Goal: Task Accomplishment & Management: Use online tool/utility

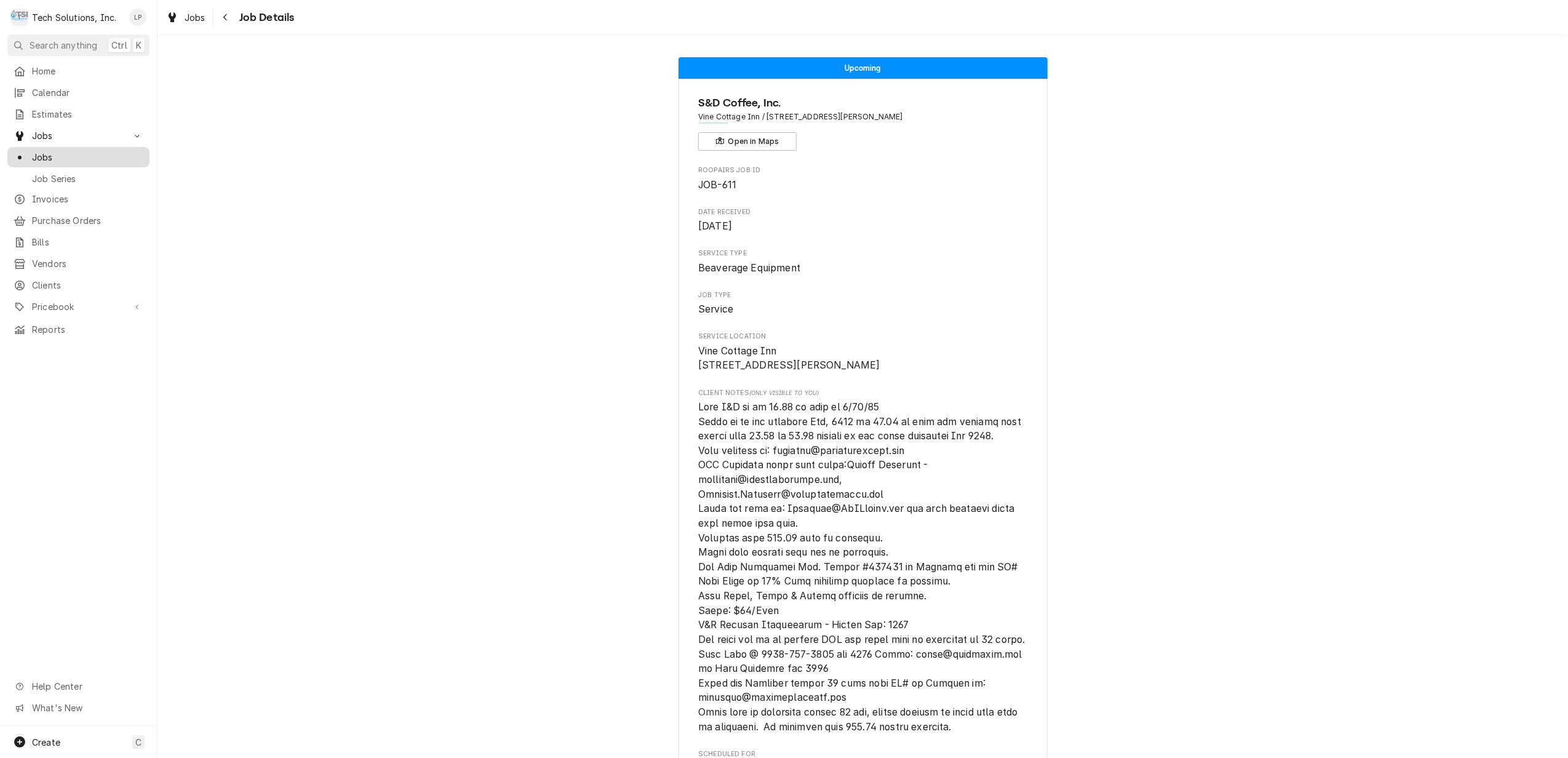
click at [43, 151] on span "Jobs" at bounding box center [87, 157] width 112 height 13
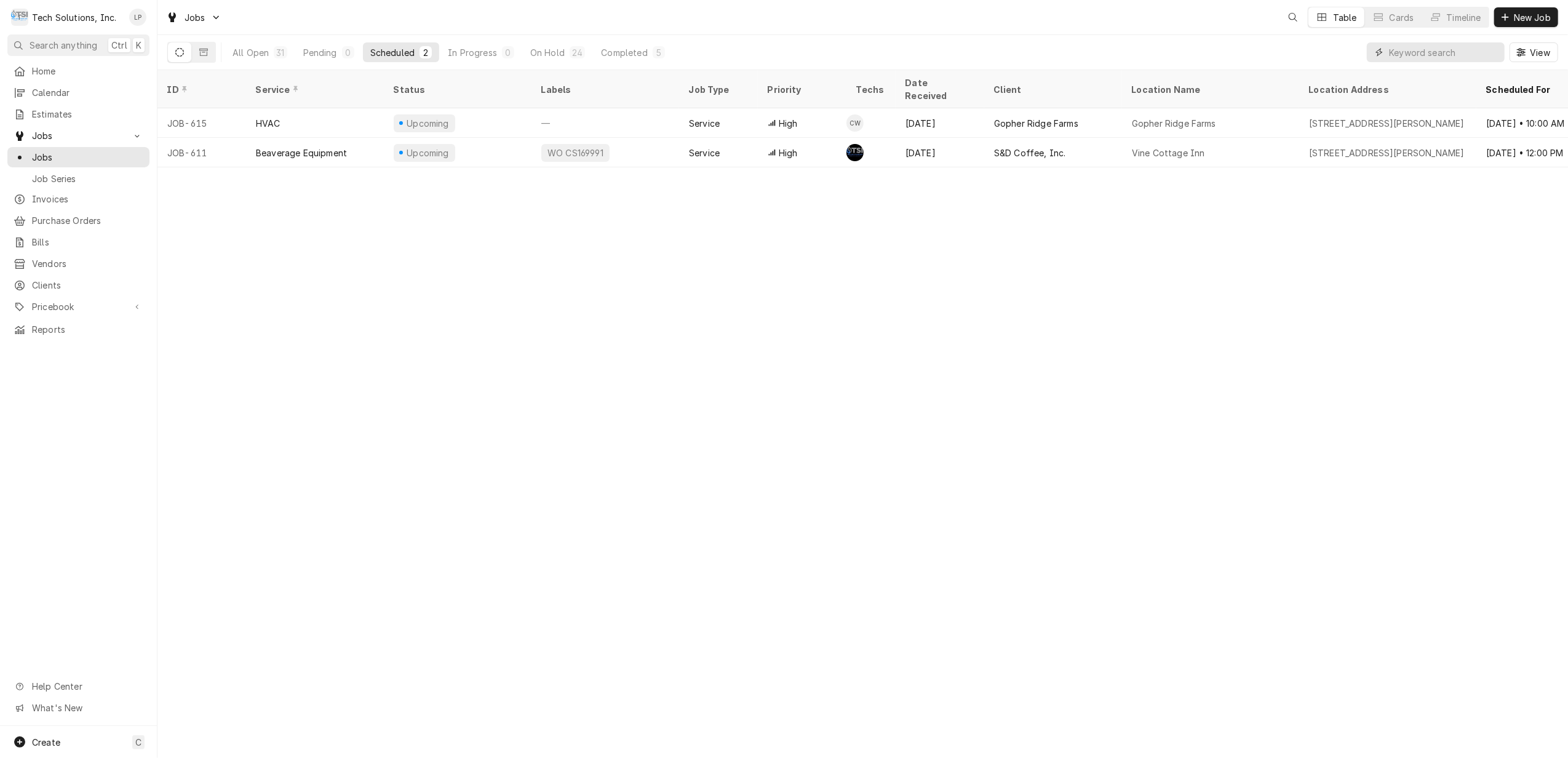
click at [1437, 55] on input "Dynamic Content Wrapper" at bounding box center [1443, 52] width 109 height 20
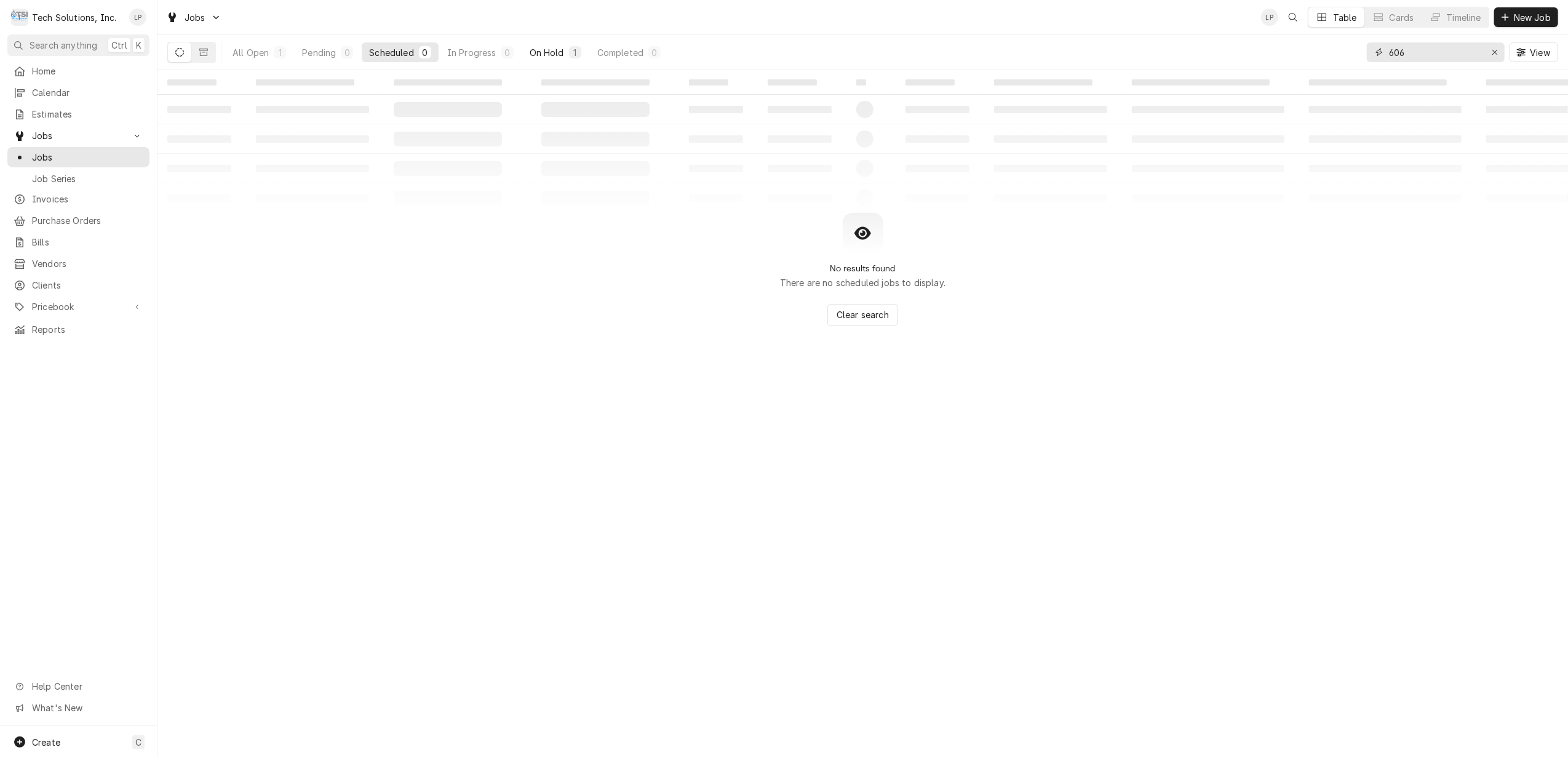
type input "606"
click at [545, 52] on div "On Hold" at bounding box center [546, 52] width 34 height 13
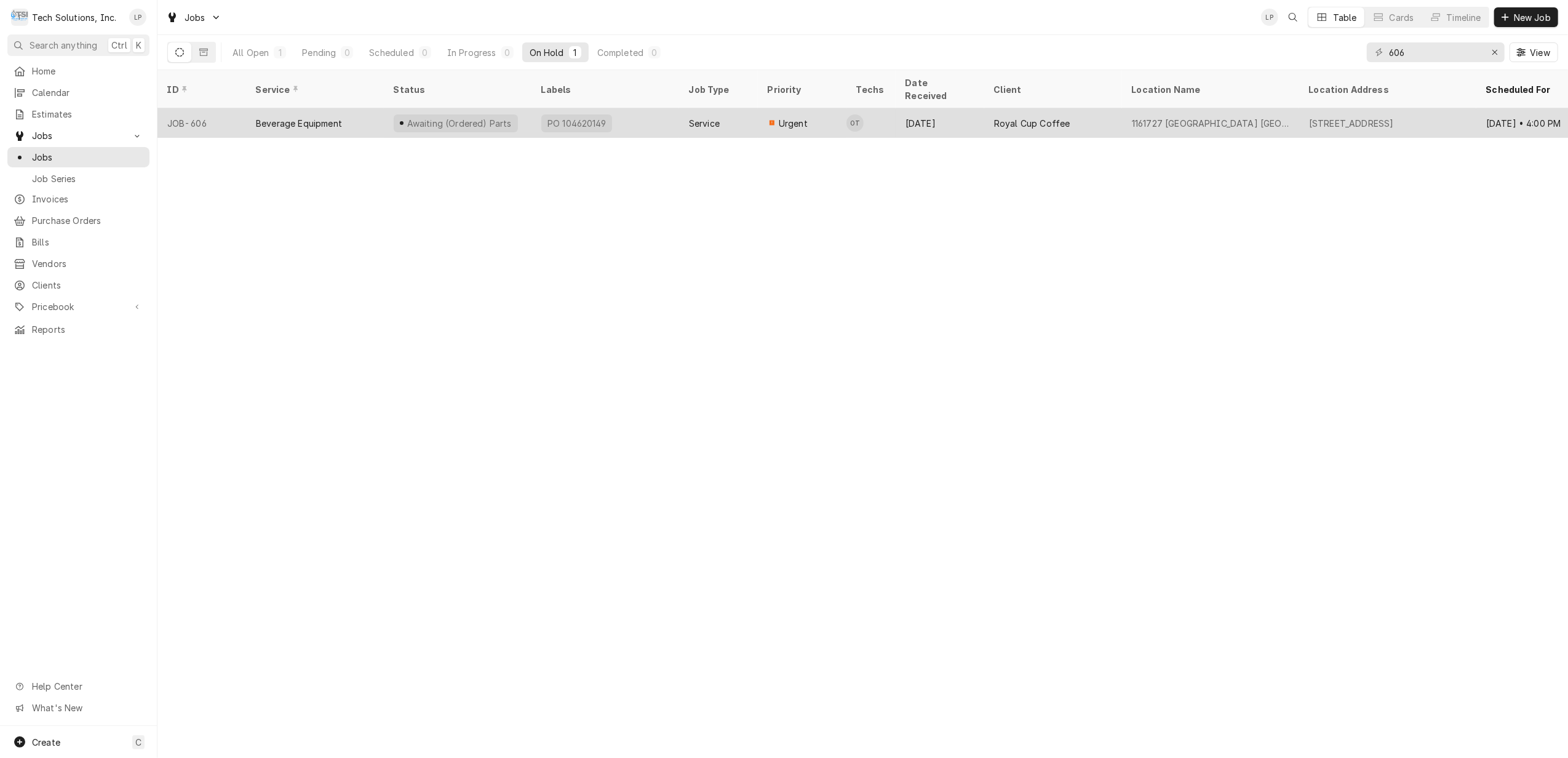
click at [645, 112] on div "PO 104620149" at bounding box center [605, 122] width 147 height 29
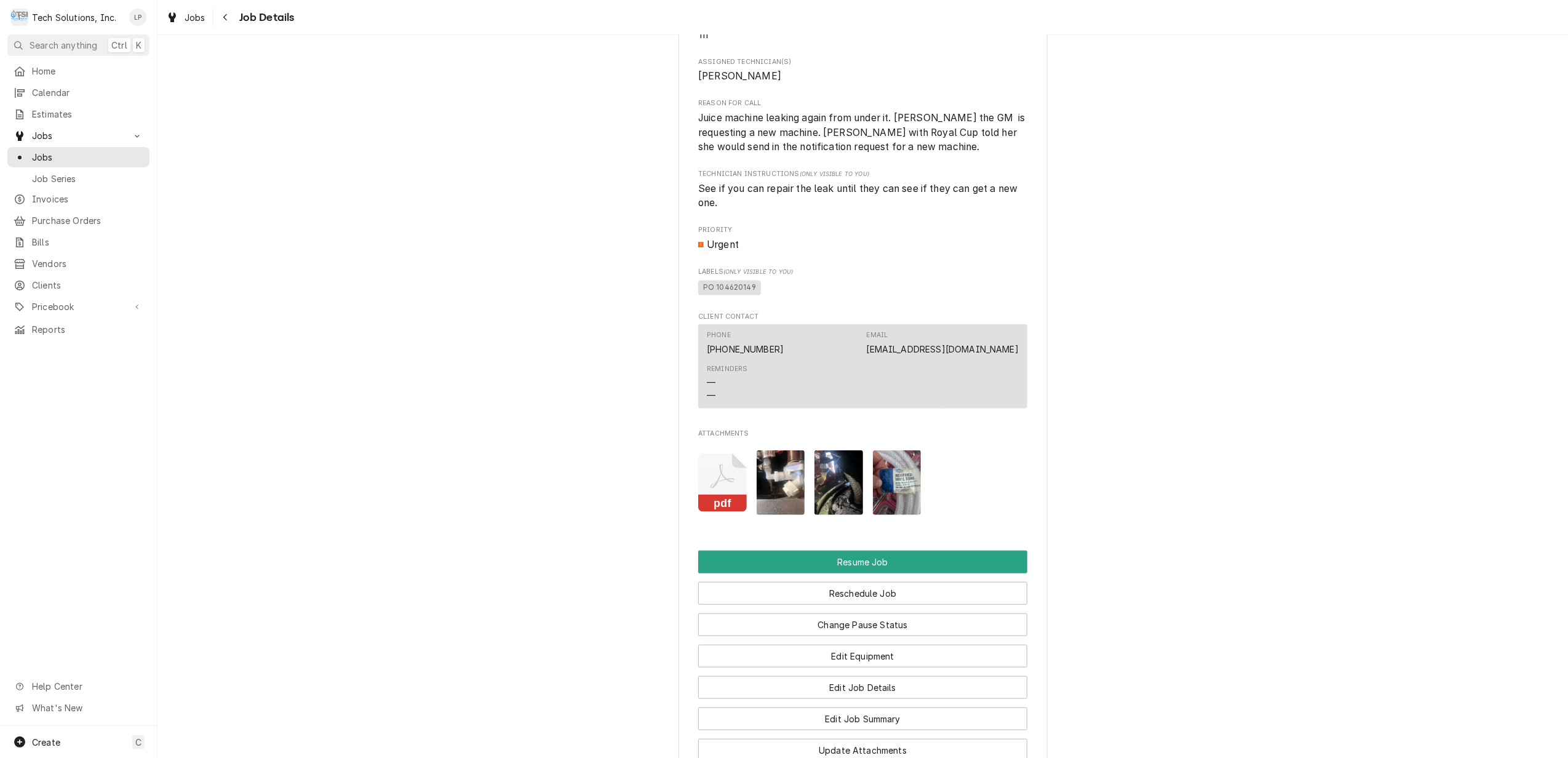
scroll to position [1148, 0]
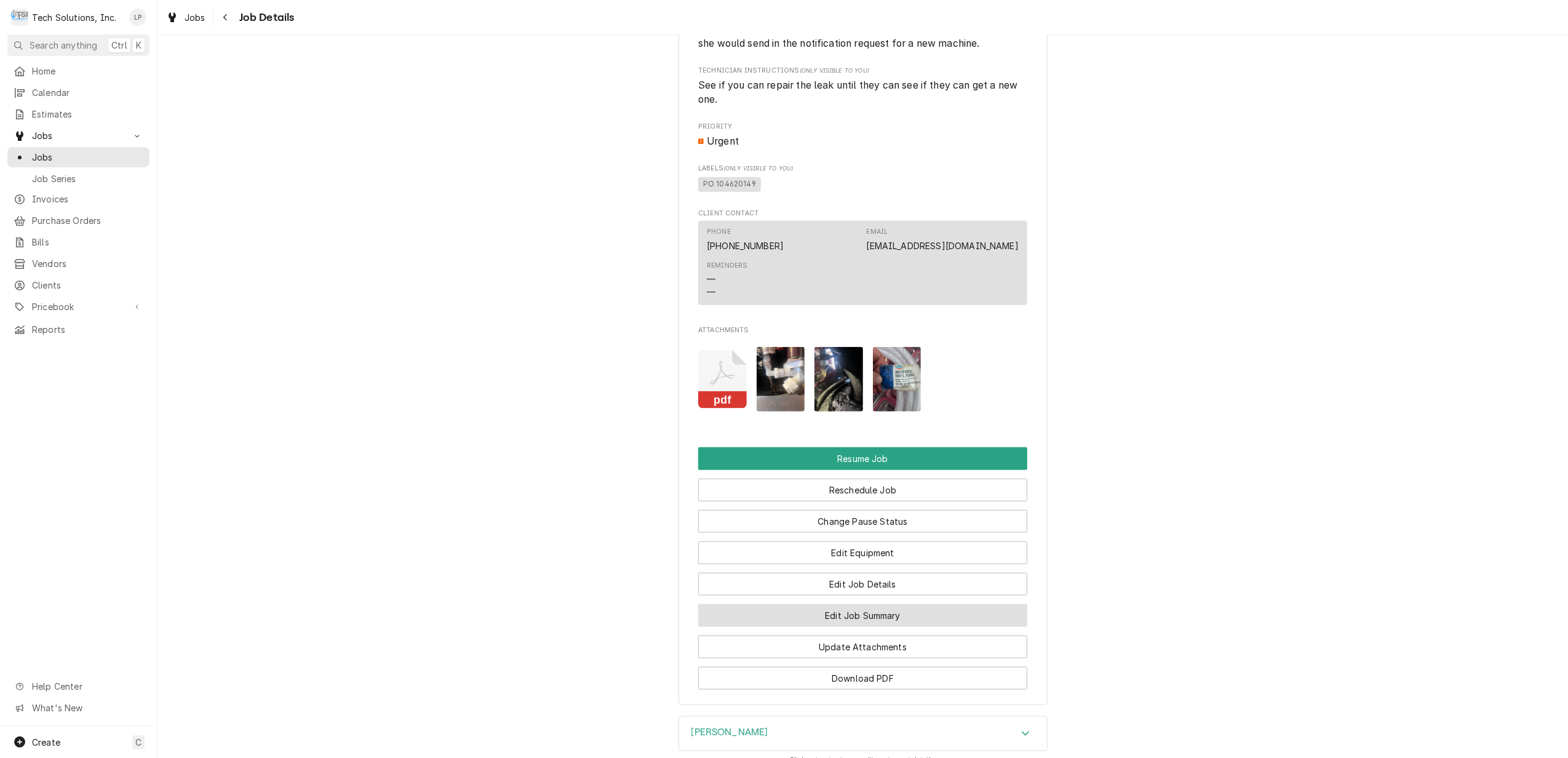
click at [898, 621] on button "Edit Job Summary" at bounding box center [862, 615] width 329 height 22
